Goal: Transaction & Acquisition: Purchase product/service

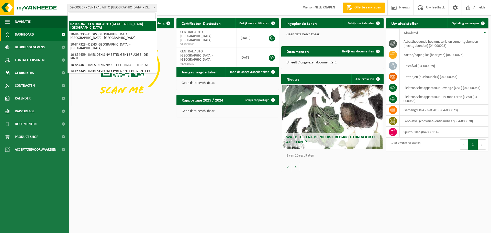
click at [141, 6] on span "02-009367 - CENTRAL AUTO [GEOGRAPHIC_DATA] - [GEOGRAPHIC_DATA]" at bounding box center [112, 7] width 89 height 7
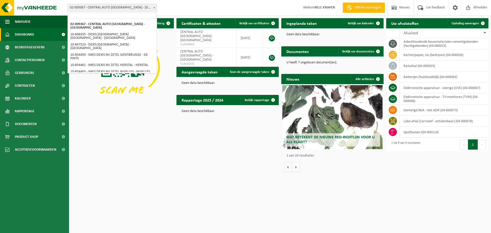
select select "97923"
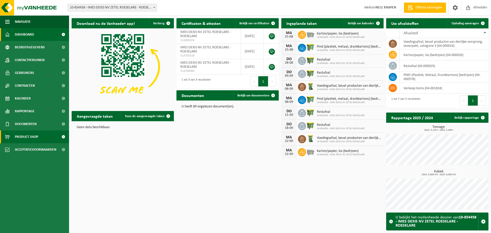
click at [36, 138] on span "Product Shop" at bounding box center [26, 137] width 23 height 13
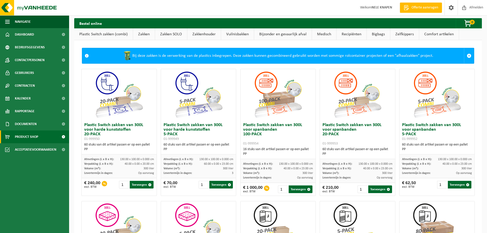
click at [146, 34] on link "Zakken" at bounding box center [144, 34] width 22 height 12
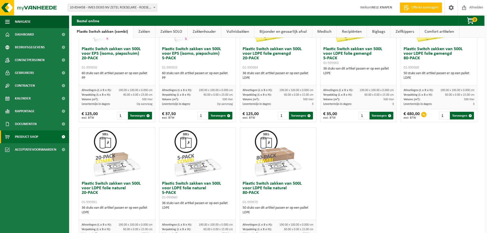
scroll to position [247, 0]
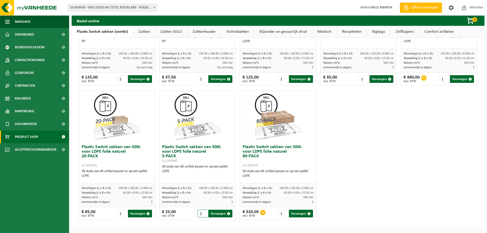
click at [203, 212] on input "2" at bounding box center [203, 214] width 10 height 8
click at [220, 215] on button "Toevoegen" at bounding box center [220, 214] width 24 height 8
type input "1"
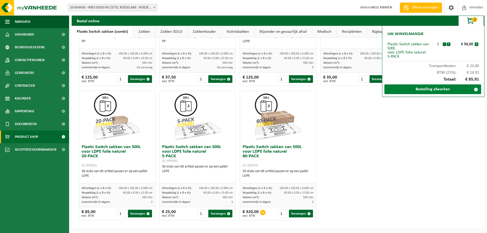
click at [446, 89] on link "Bestelling afwerken" at bounding box center [432, 89] width 97 height 10
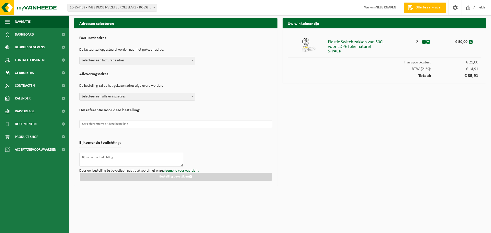
click at [429, 41] on button "+" at bounding box center [429, 42] width 4 height 4
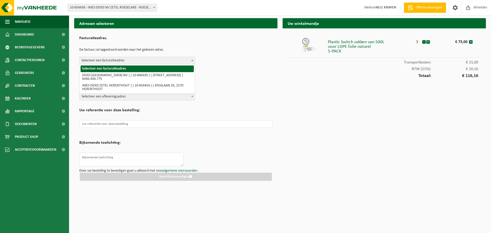
click at [142, 61] on span "Selecteer een facturatieadres" at bounding box center [137, 60] width 115 height 7
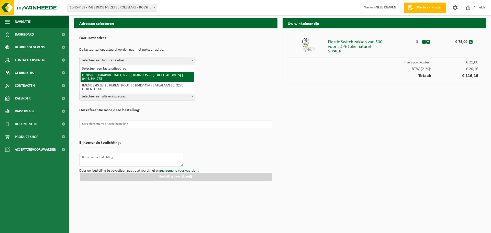
select select "94596"
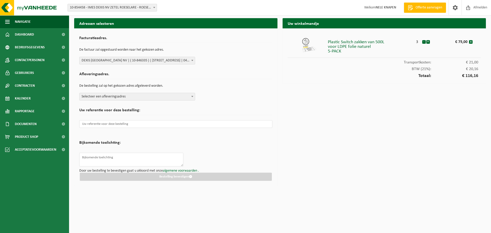
click at [136, 96] on span "Selecteer een afleveringsadres" at bounding box center [137, 96] width 115 height 7
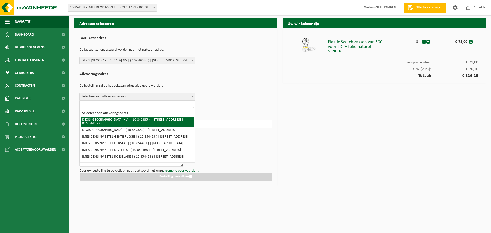
scroll to position [26, 0]
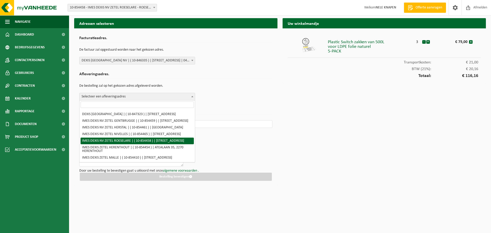
select select "97923"
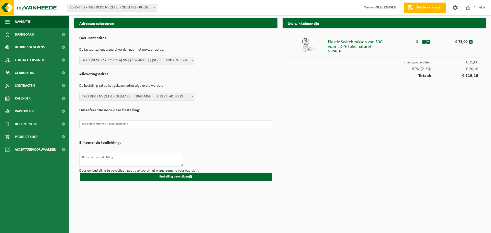
click at [123, 124] on input "text" at bounding box center [175, 124] width 193 height 8
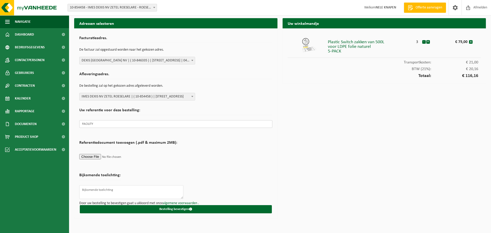
type input "FACILITY"
click at [128, 190] on textarea at bounding box center [131, 192] width 104 height 14
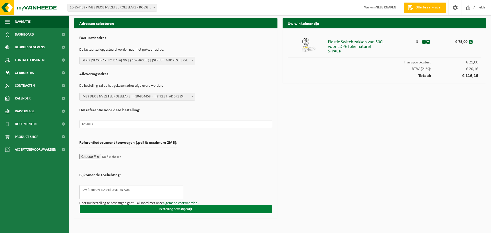
type textarea "TAV ARTUR DE CLERK LEVEREN AUB"
click at [187, 211] on button "Bestelling bevestigen" at bounding box center [176, 209] width 192 height 8
